Goal: Task Accomplishment & Management: Manage account settings

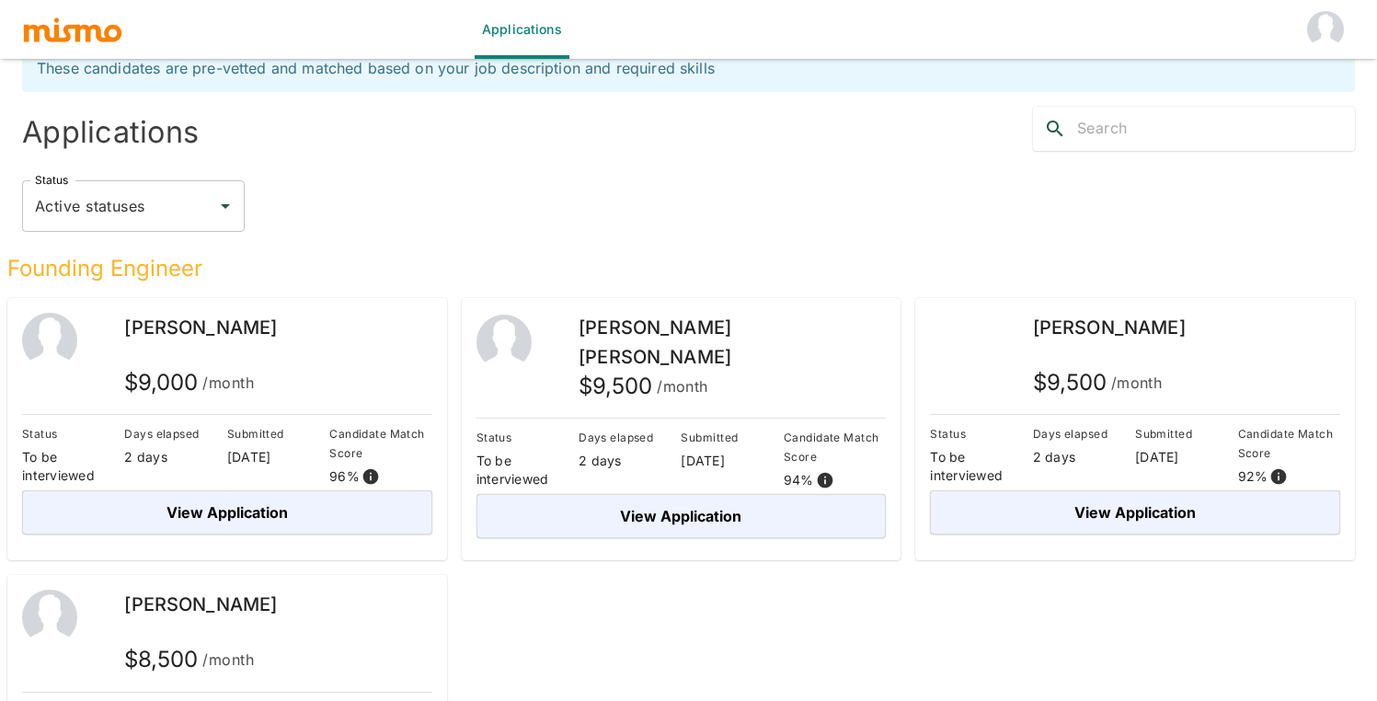
scroll to position [49, 0]
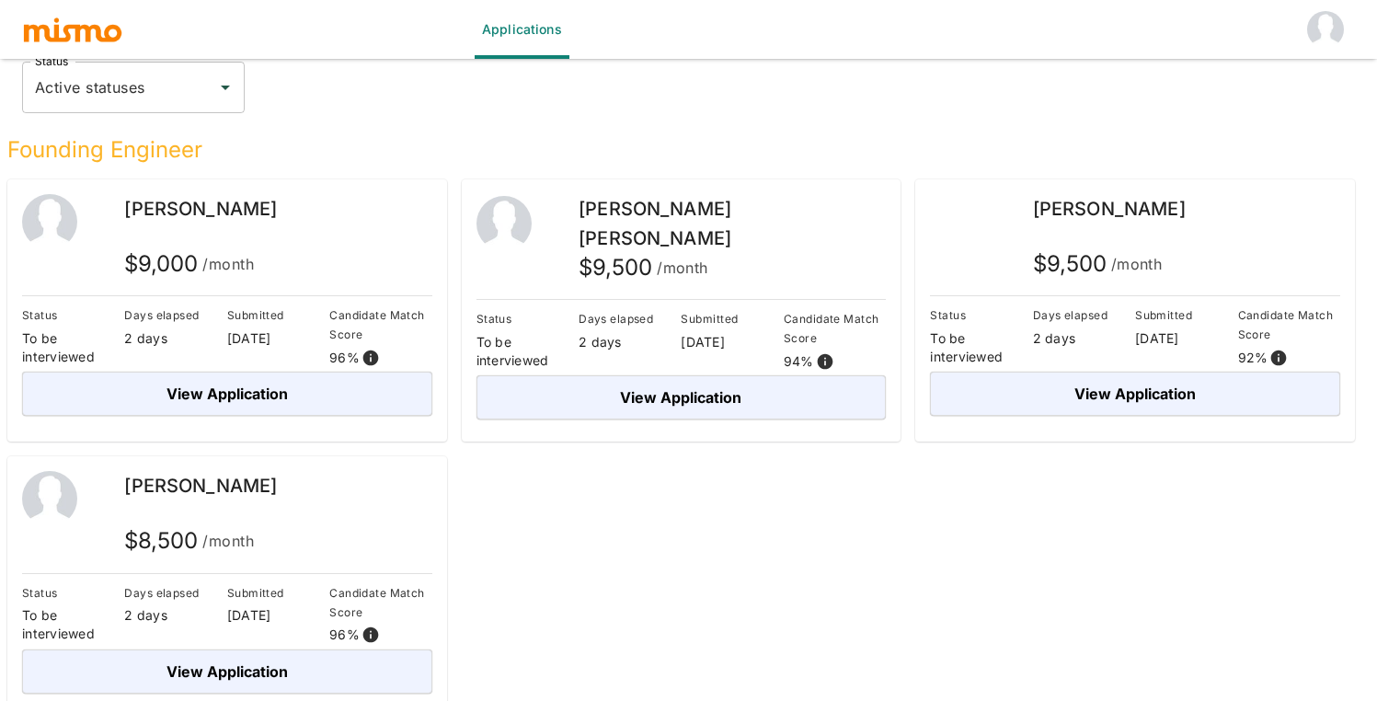
scroll to position [155, 0]
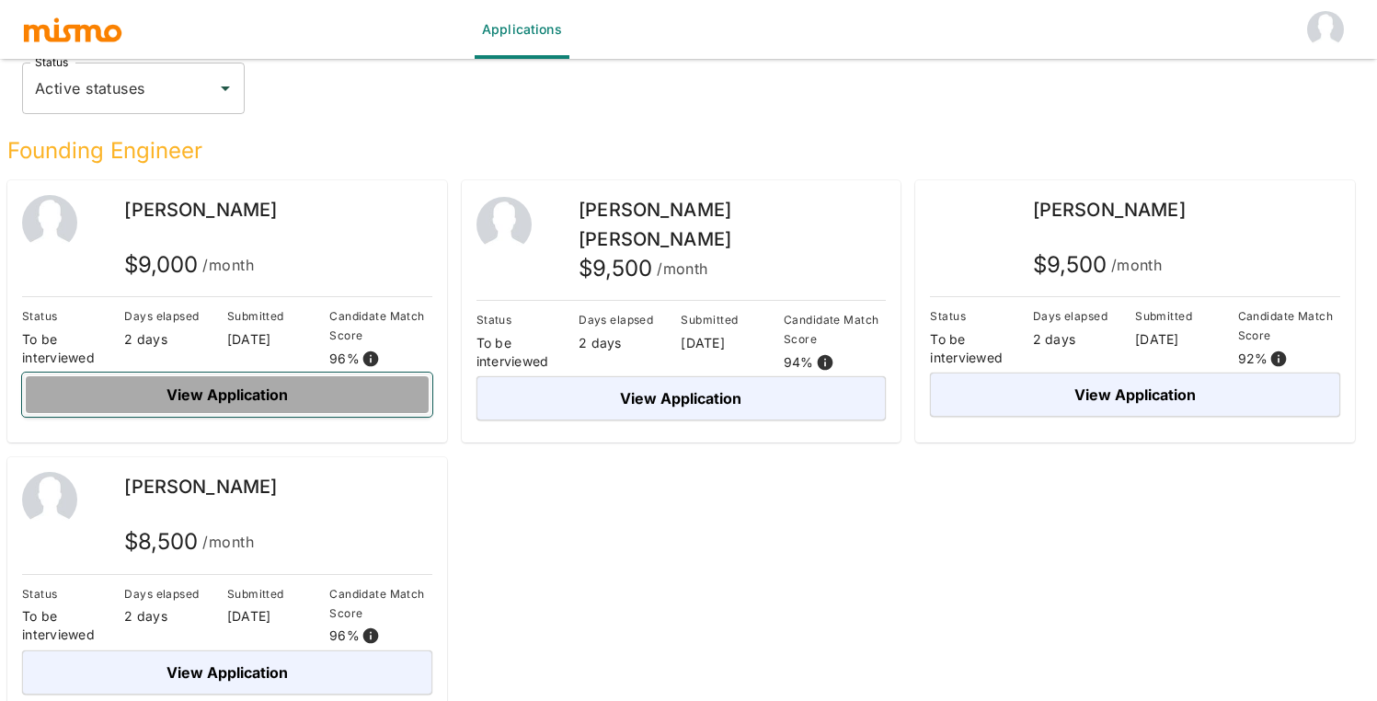
click at [271, 390] on button "View Application" at bounding box center [227, 395] width 410 height 44
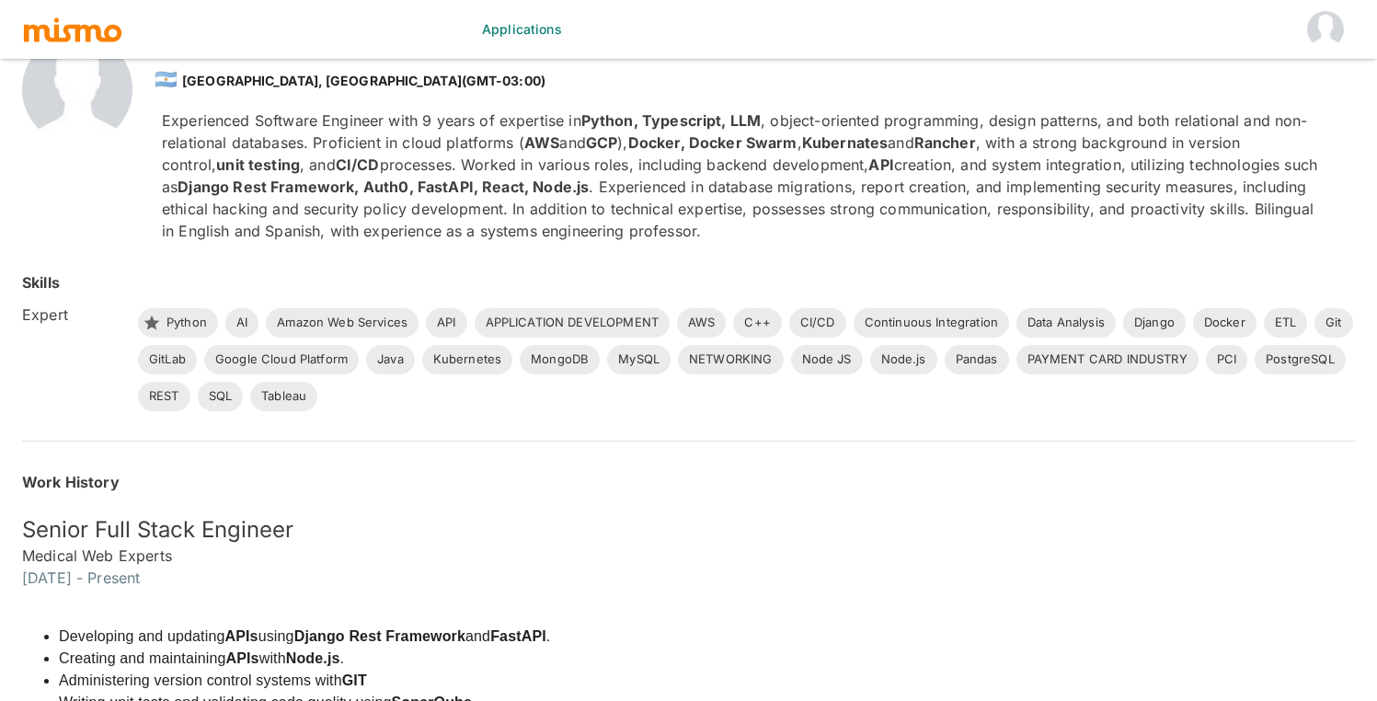
scroll to position [114, 0]
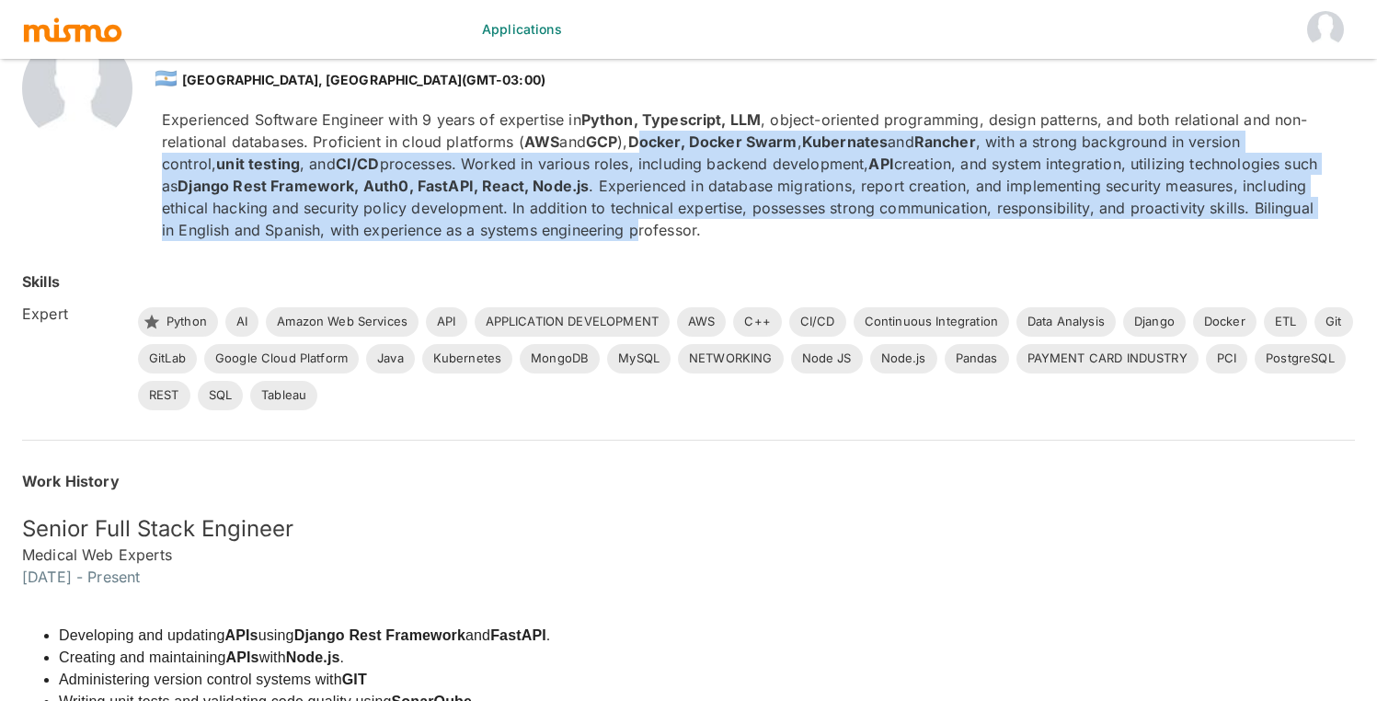
drag, startPoint x: 642, startPoint y: 226, endPoint x: 651, endPoint y: 152, distance: 75.1
click at [651, 152] on p "Experienced Software Engineer with 9 years of expertise in Python, Typescript, …" at bounding box center [744, 175] width 1164 height 132
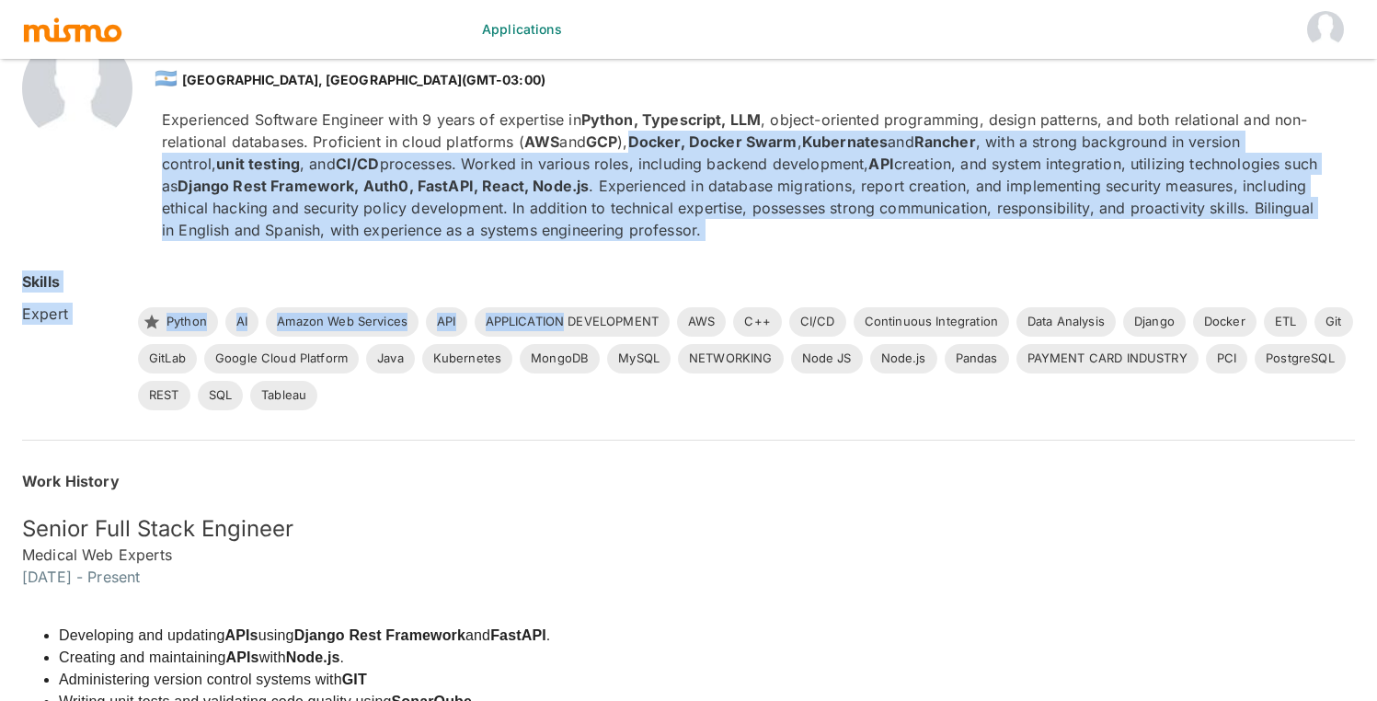
drag, startPoint x: 651, startPoint y: 152, endPoint x: 647, endPoint y: 242, distance: 90.3
click at [647, 242] on div "Skills Expert Python AI Amazon Web Services API APPLICATION DEVELOPMENT AWS C++…" at bounding box center [666, 318] width 1377 height 184
drag, startPoint x: 647, startPoint y: 242, endPoint x: 645, endPoint y: 149, distance: 92.9
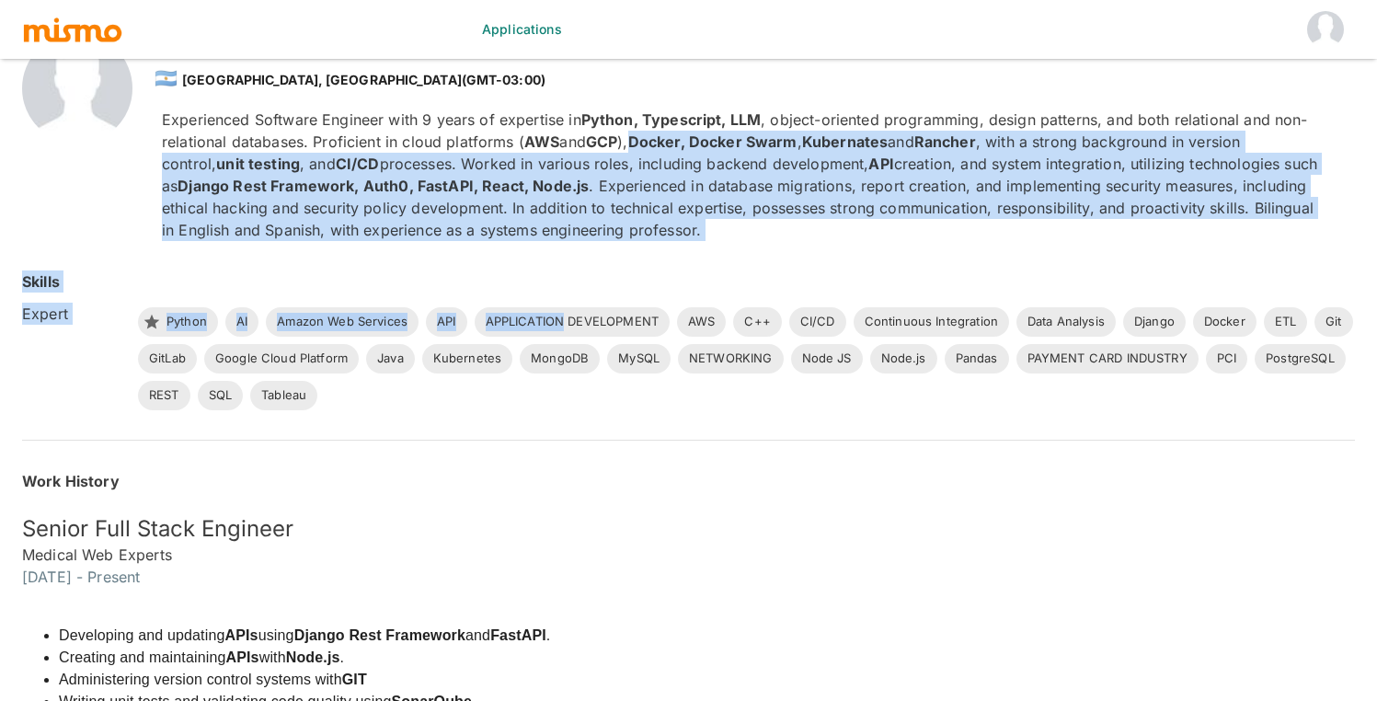
click at [645, 149] on strong "Docker, Docker Swarm" at bounding box center [712, 141] width 169 height 18
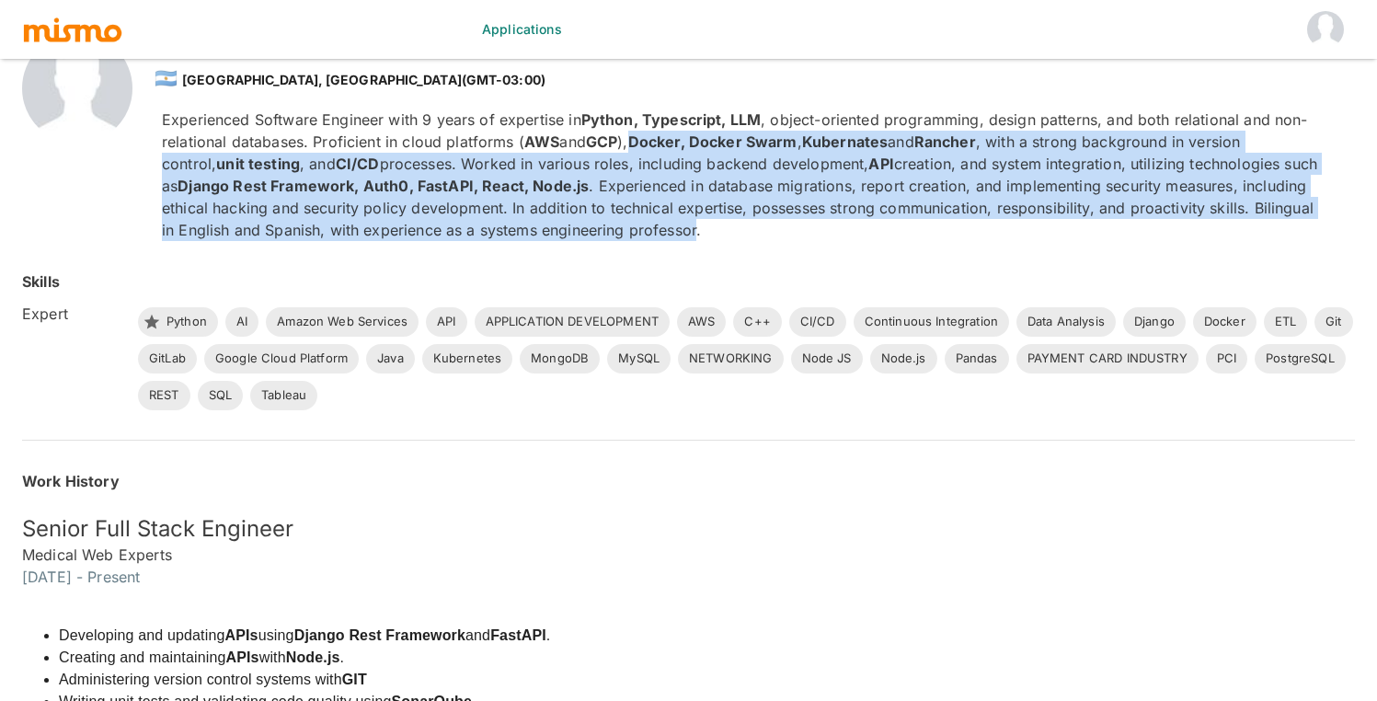
drag, startPoint x: 645, startPoint y: 149, endPoint x: 652, endPoint y: 226, distance: 77.6
click at [652, 226] on p "Experienced Software Engineer with 9 years of expertise in Python, Typescript, …" at bounding box center [744, 175] width 1164 height 132
